Goal: Transaction & Acquisition: Purchase product/service

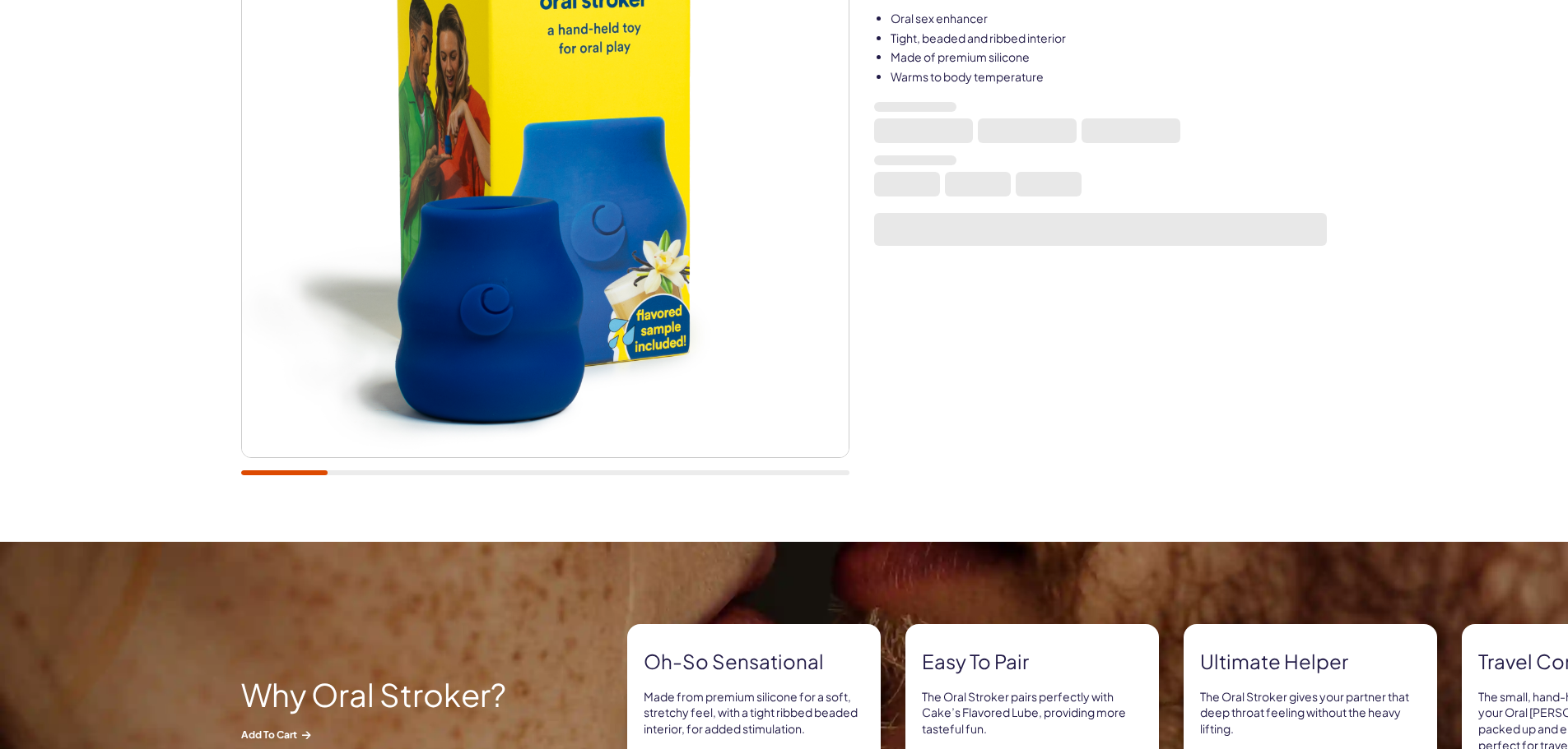
scroll to position [137, 0]
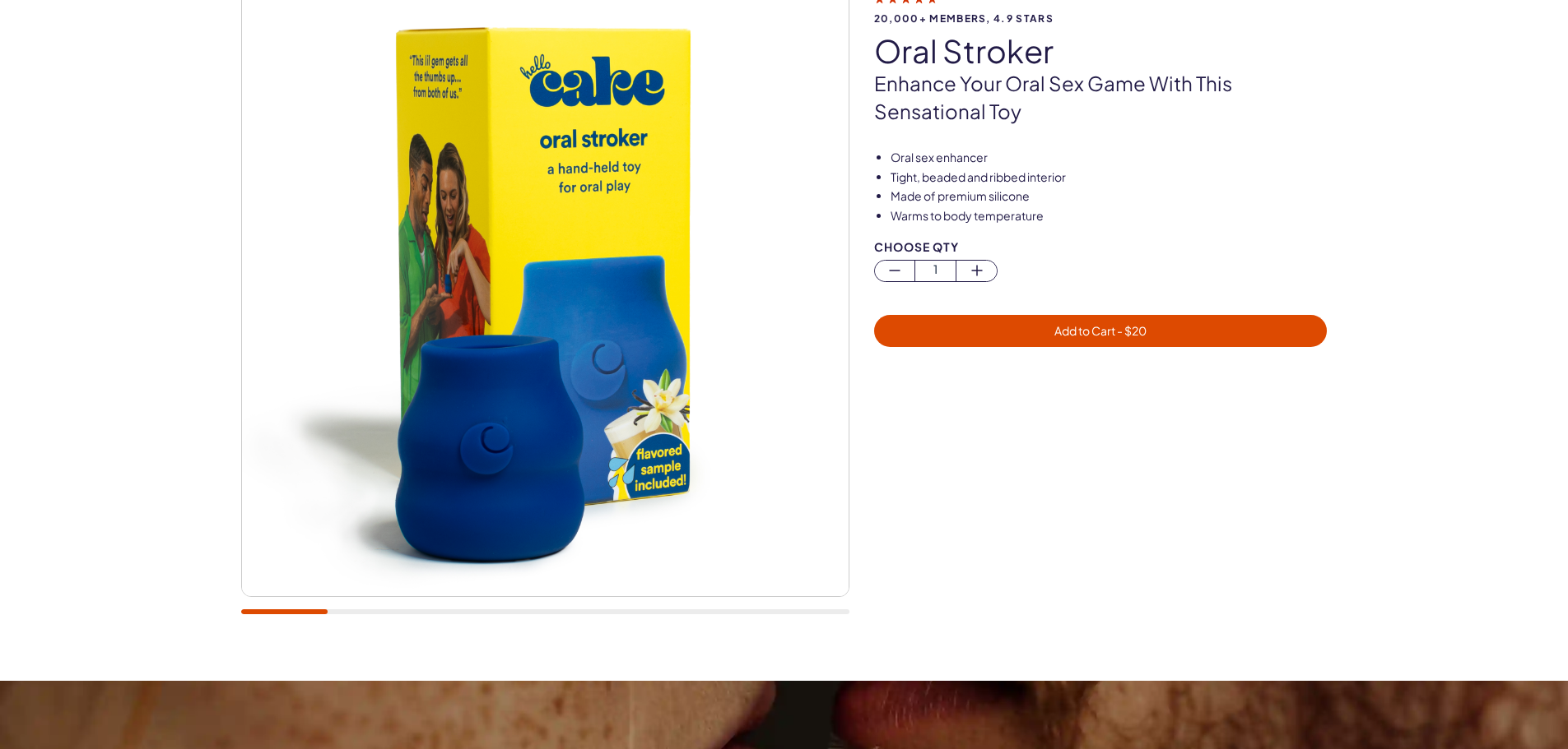
click at [823, 271] on img at bounding box center [545, 294] width 607 height 606
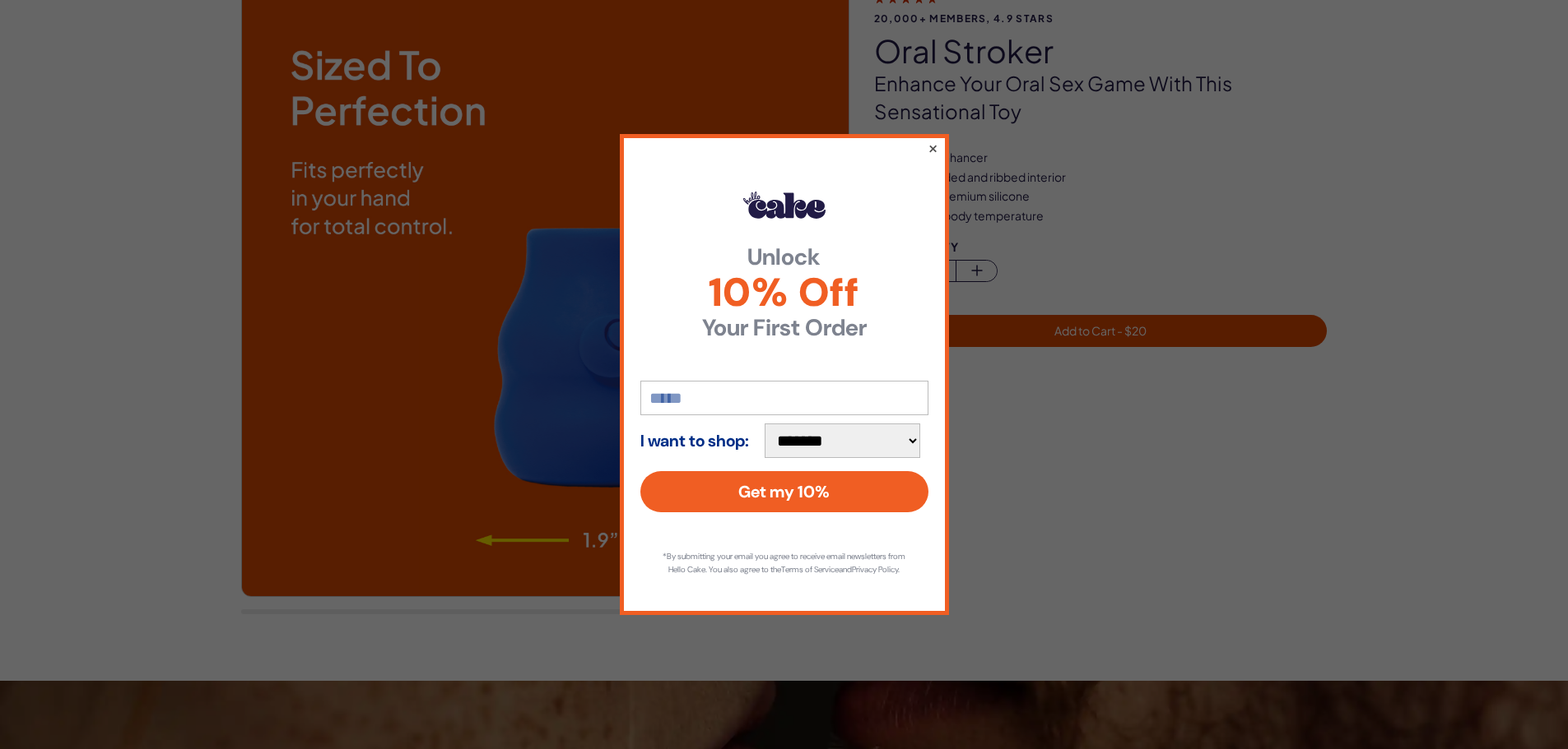
click at [936, 141] on button "×" at bounding box center [932, 148] width 10 height 20
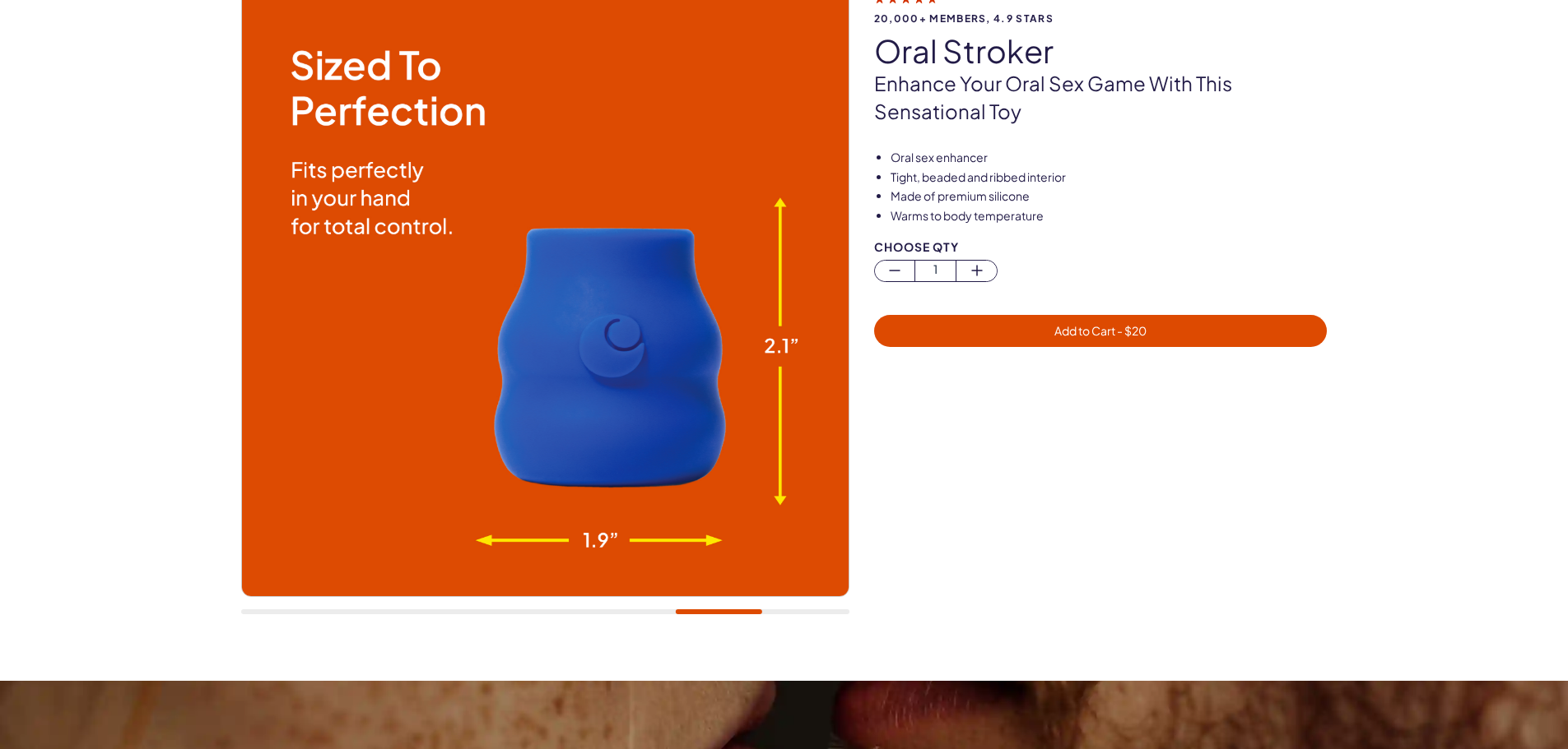
drag, startPoint x: 478, startPoint y: 300, endPoint x: 469, endPoint y: 286, distance: 16.6
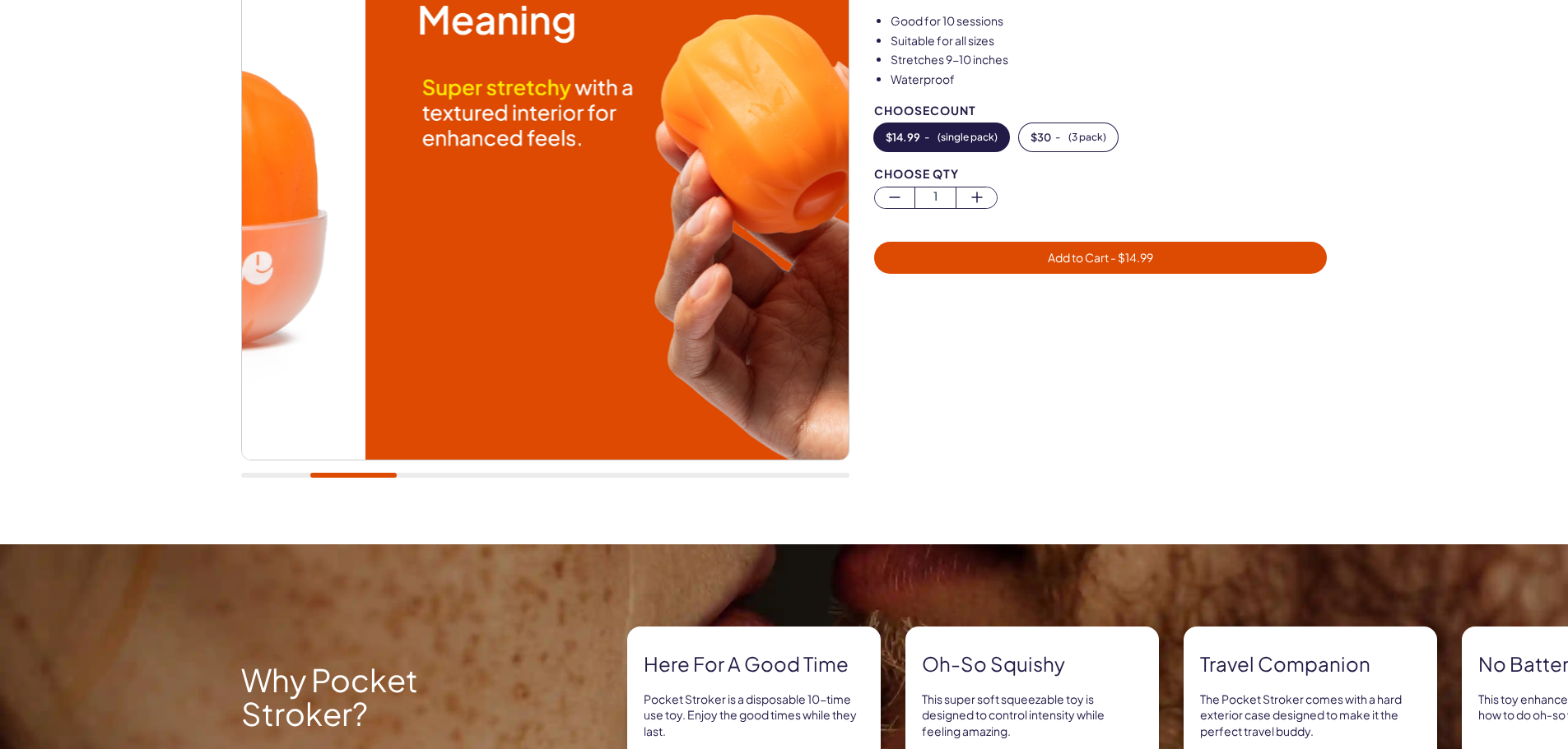
scroll to position [137, 0]
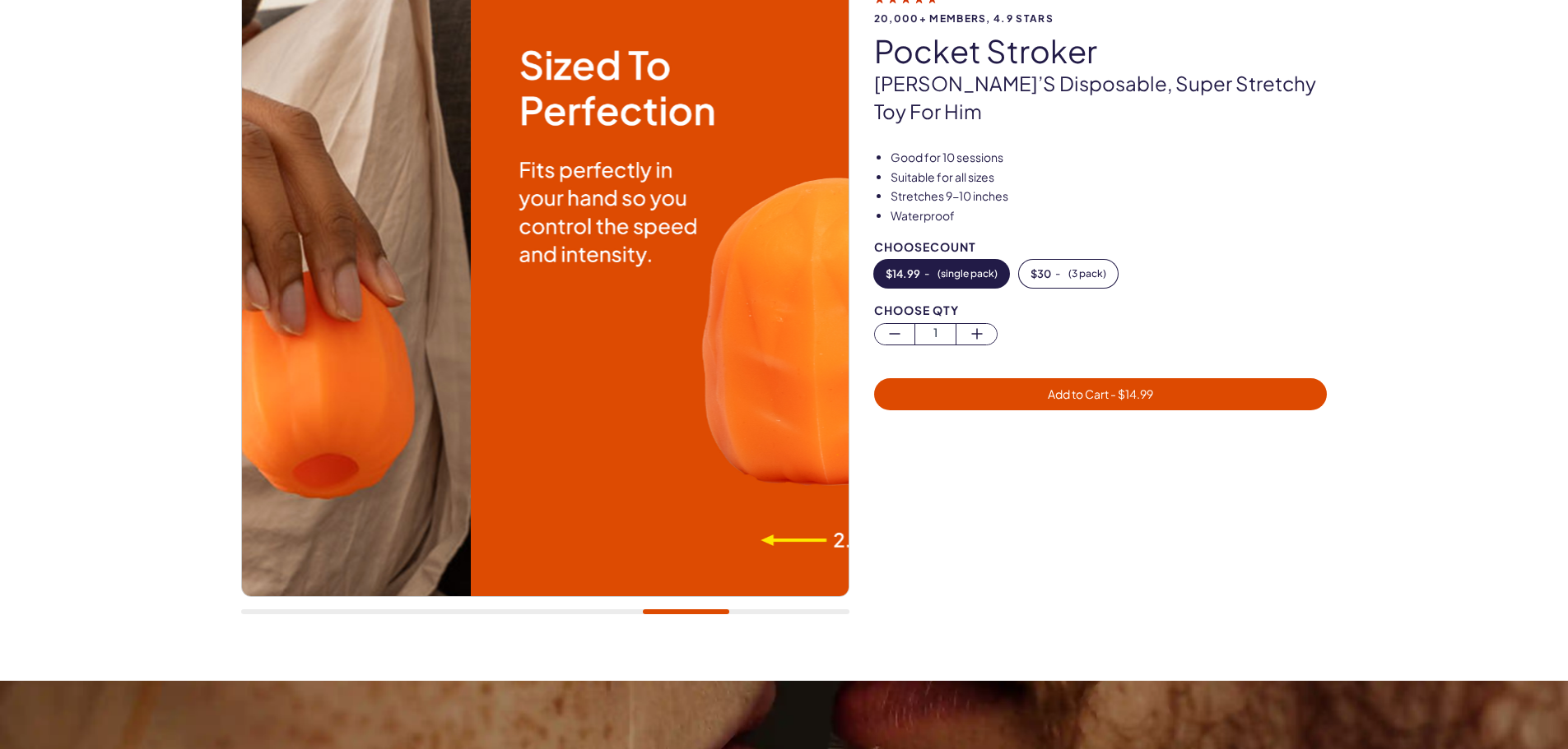
click at [706, 334] on div at bounding box center [545, 311] width 609 height 643
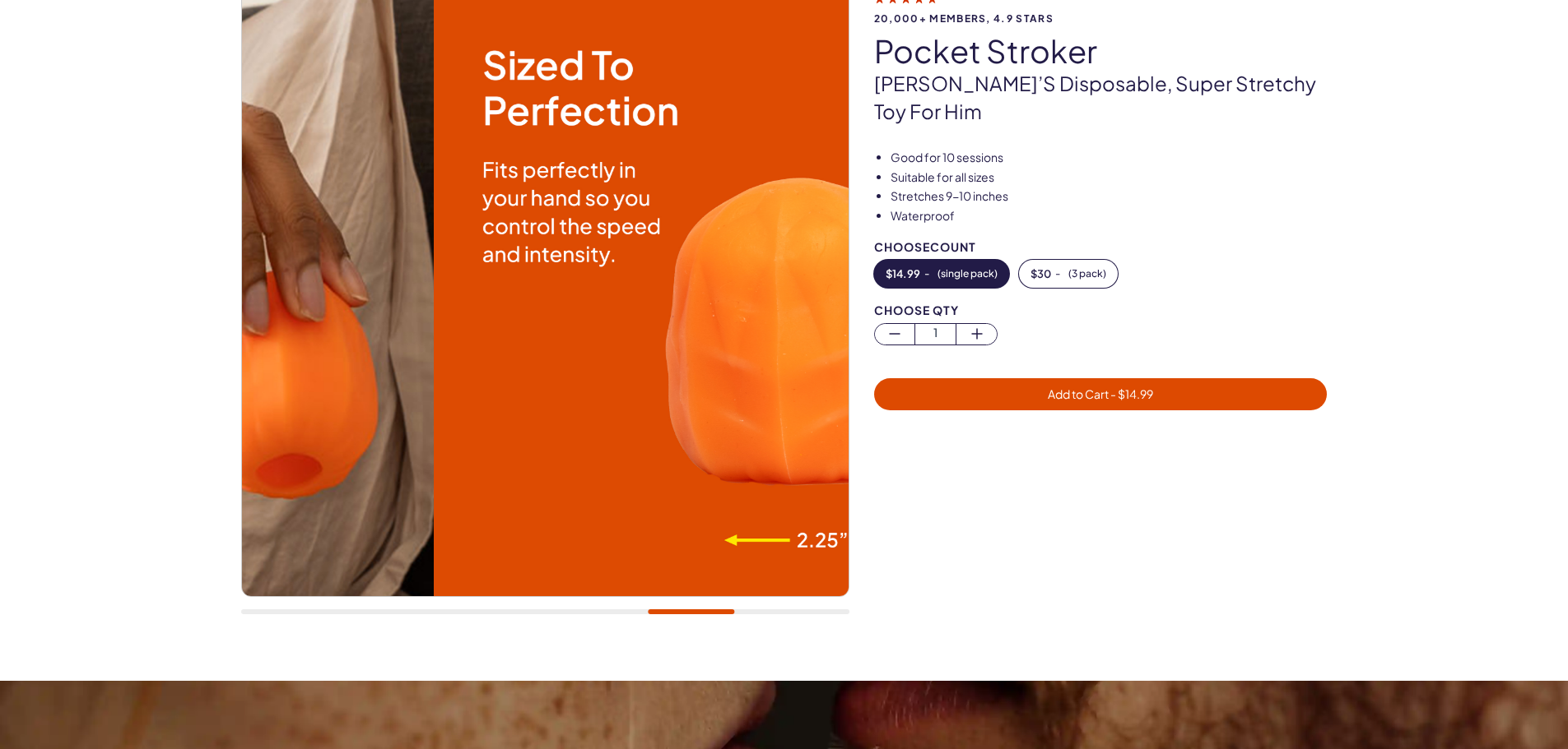
click at [698, 606] on div at bounding box center [545, 311] width 609 height 643
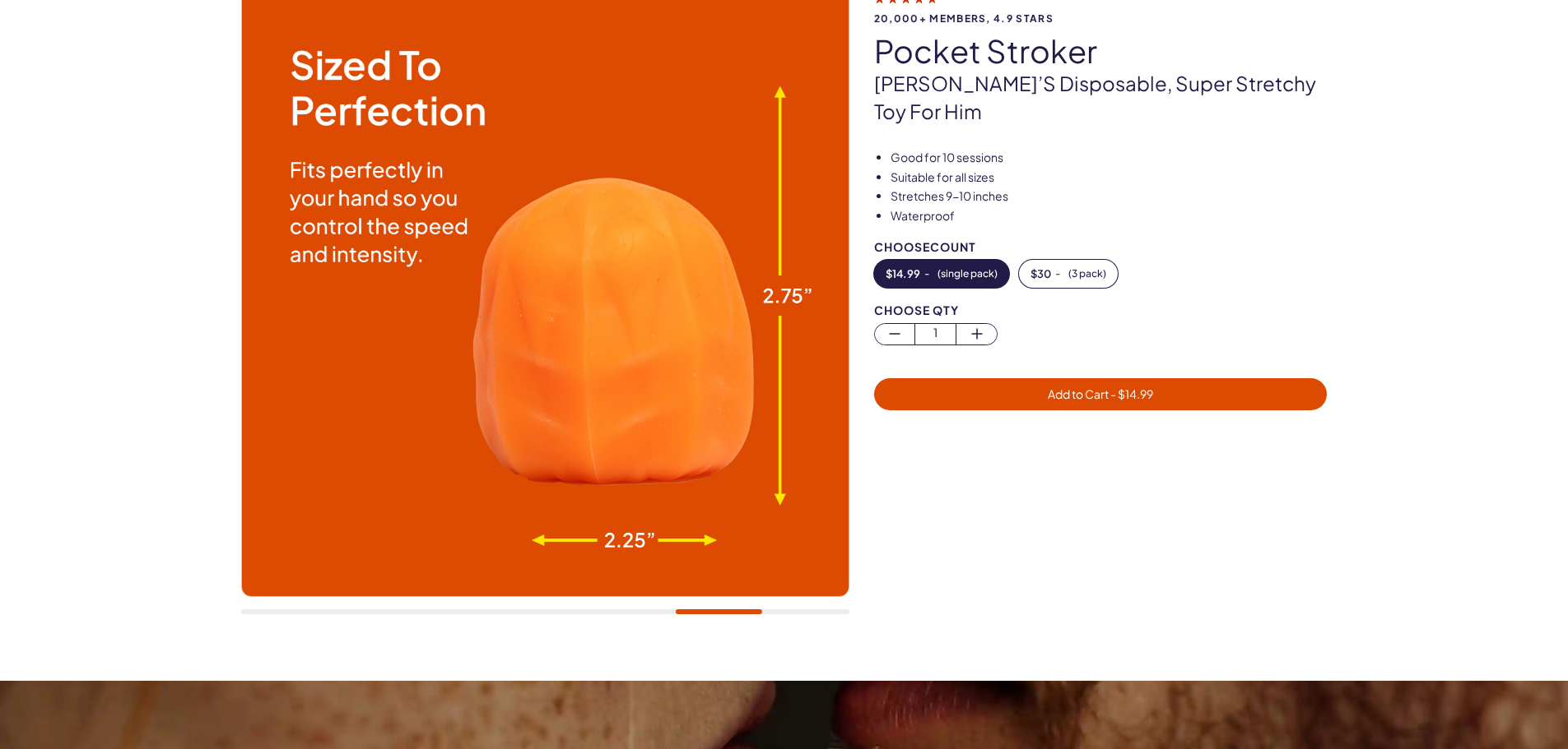
drag, startPoint x: 741, startPoint y: 615, endPoint x: 818, endPoint y: 606, distance: 77.5
click at [818, 606] on div at bounding box center [545, 311] width 609 height 643
